Goal: Transaction & Acquisition: Purchase product/service

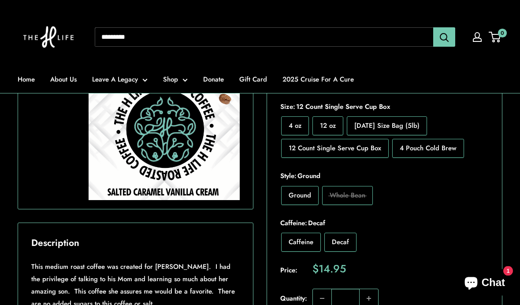
scroll to position [214, 0]
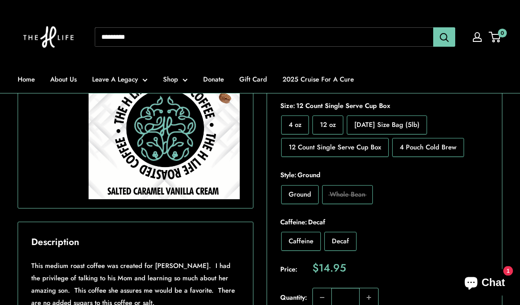
click at [349, 236] on label "Decaf" at bounding box center [340, 241] width 32 height 19
click at [347, 240] on span "Decaf" at bounding box center [340, 242] width 17 height 10
click at [303, 244] on span "Caffeine" at bounding box center [300, 242] width 25 height 10
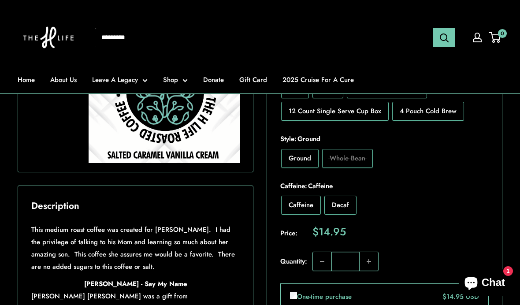
click at [347, 204] on span "Decaf" at bounding box center [340, 205] width 17 height 10
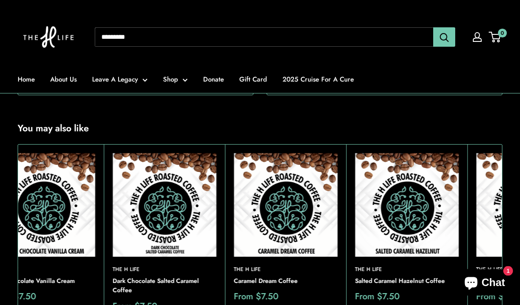
scroll to position [670, 0]
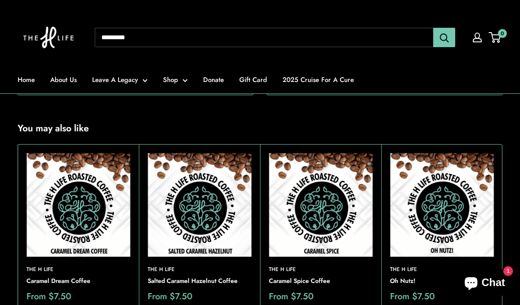
click at [97, 178] on img at bounding box center [78, 205] width 104 height 104
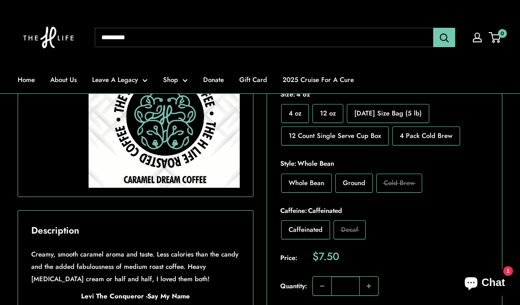
scroll to position [237, 0]
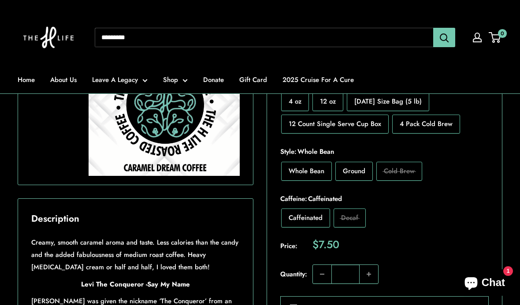
click at [363, 123] on span "12 Count Single Serve Cup Box" at bounding box center [334, 124] width 92 height 10
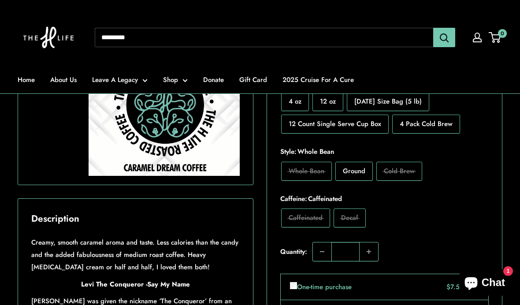
click at [354, 215] on span "Decaf" at bounding box center [349, 218] width 17 height 10
click at [316, 169] on span "Whole Bean" at bounding box center [306, 171] width 36 height 10
click at [318, 166] on span "Whole Bean" at bounding box center [306, 171] width 36 height 10
click at [320, 164] on label "Whole Bean" at bounding box center [306, 171] width 51 height 19
click at [320, 163] on label "Whole Bean" at bounding box center [306, 171] width 51 height 19
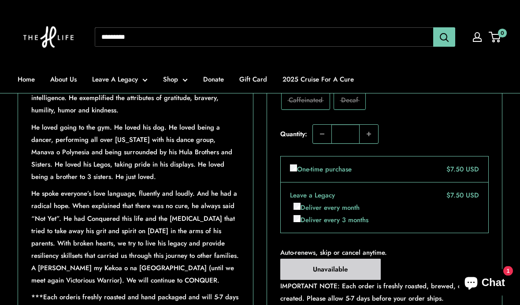
scroll to position [562, 0]
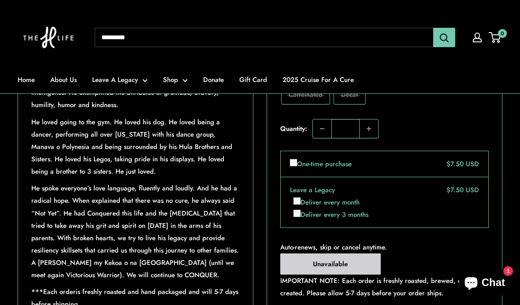
click at [467, 158] on div "$7.50 USD" at bounding box center [459, 164] width 39 height 12
click at [448, 158] on div "$7.50 USD" at bounding box center [459, 164] width 39 height 12
click at [329, 158] on label "One-time purchase" at bounding box center [321, 164] width 62 height 12
click at [330, 158] on label "One-time purchase" at bounding box center [321, 164] width 62 height 12
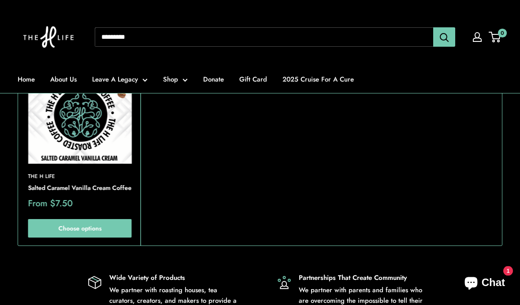
scroll to position [1141, 0]
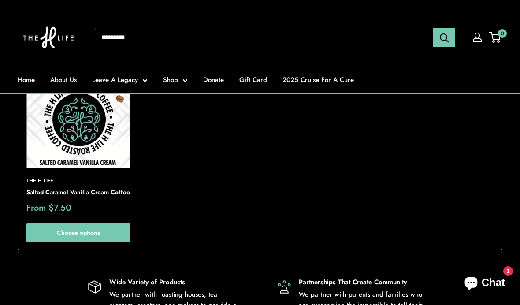
click at [113, 224] on link "Choose options" at bounding box center [78, 233] width 104 height 18
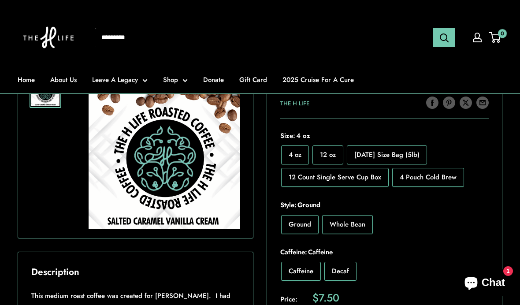
click at [355, 179] on span "12 Count Single Serve Cup Box" at bounding box center [334, 177] width 92 height 10
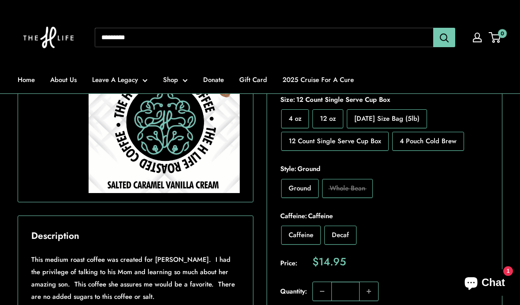
click at [344, 233] on span "Decaf" at bounding box center [340, 235] width 17 height 10
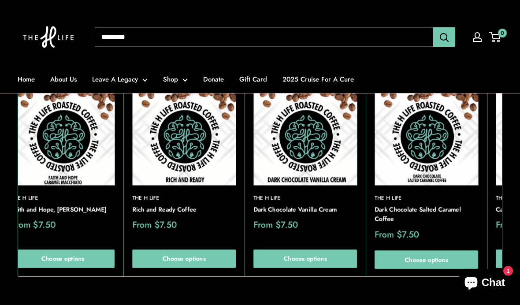
scroll to position [741, 0]
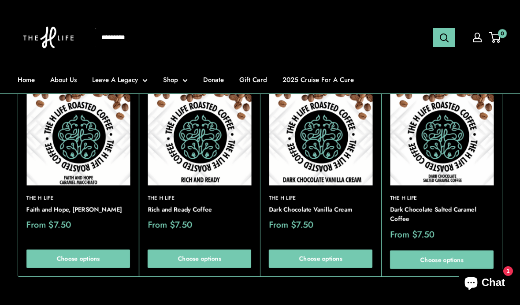
click at [429, 194] on link "The H Life" at bounding box center [442, 198] width 104 height 8
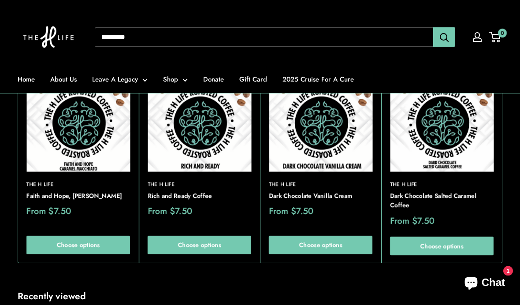
scroll to position [755, 0]
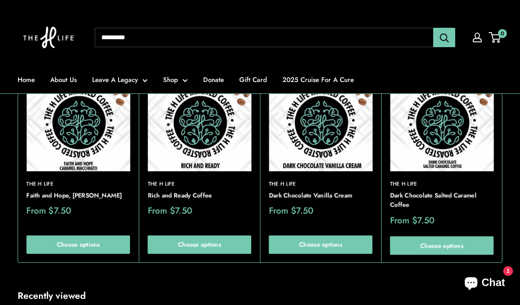
click at [445, 237] on link "Choose options" at bounding box center [442, 246] width 104 height 18
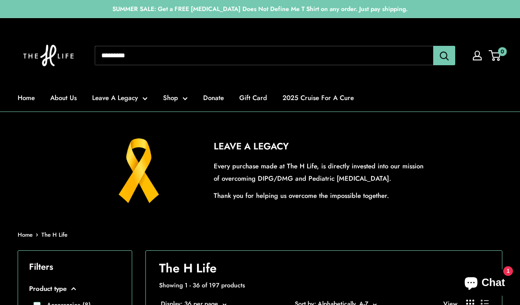
scroll to position [4, 0]
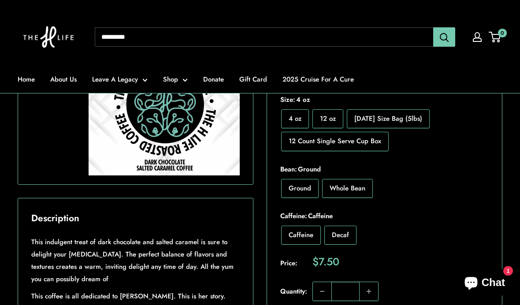
scroll to position [238, 0]
click at [324, 136] on span "12 Count Single Serve Cup Box" at bounding box center [334, 141] width 92 height 10
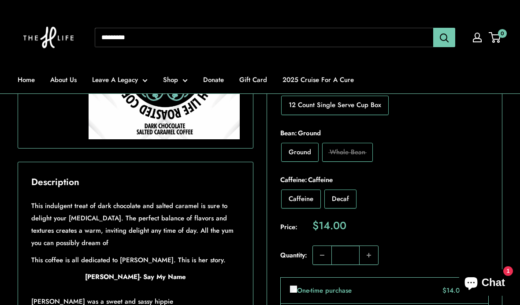
click at [351, 199] on label "Decaf" at bounding box center [340, 198] width 32 height 19
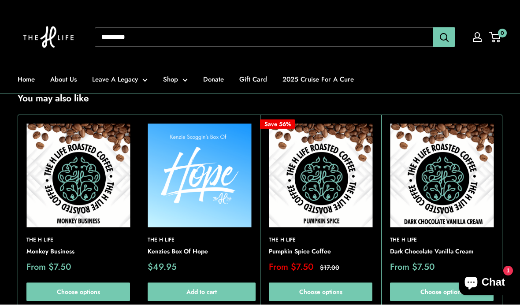
scroll to position [712, 0]
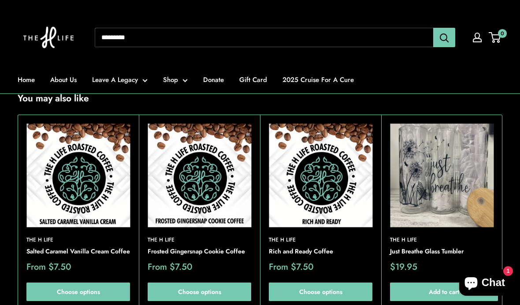
click at [99, 282] on link "Choose options" at bounding box center [78, 291] width 104 height 18
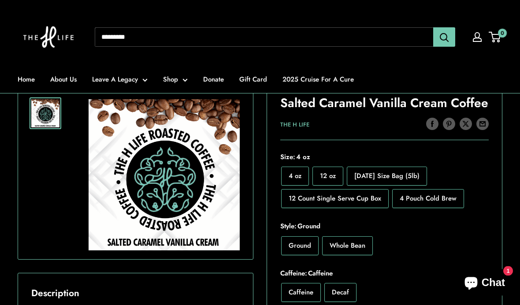
scroll to position [163, 0]
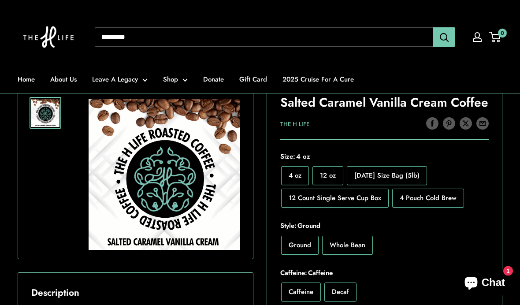
click at [359, 201] on span "12 Count Single Serve Cup Box" at bounding box center [334, 198] width 92 height 10
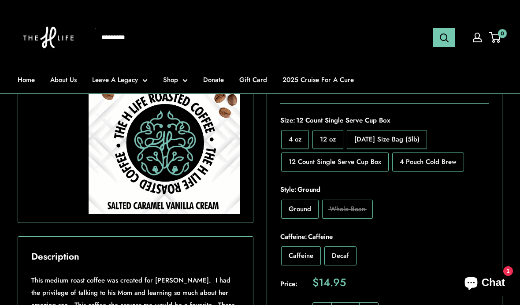
click at [345, 251] on span "Decaf" at bounding box center [340, 256] width 17 height 10
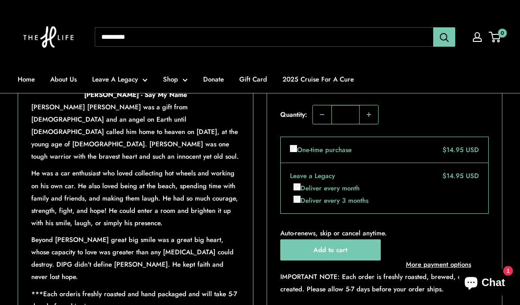
scroll to position [439, 0]
click at [363, 240] on button "Add to cart" at bounding box center [330, 250] width 100 height 21
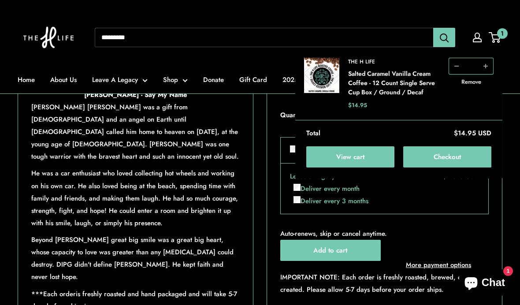
click at [461, 155] on button "Checkout" at bounding box center [447, 156] width 88 height 21
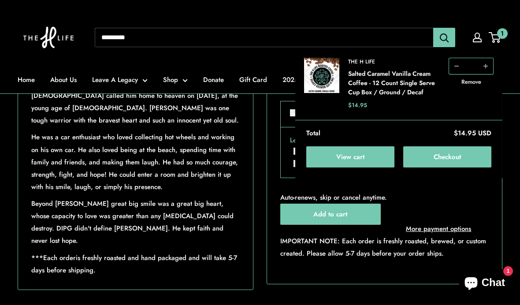
scroll to position [56, 0]
